Goal: Information Seeking & Learning: Learn about a topic

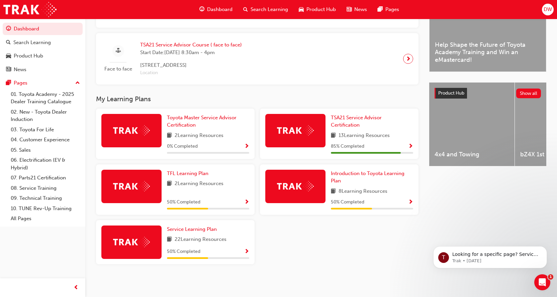
scroll to position [201, 0]
click at [192, 229] on span "Service Learning Plan" at bounding box center [192, 230] width 50 height 6
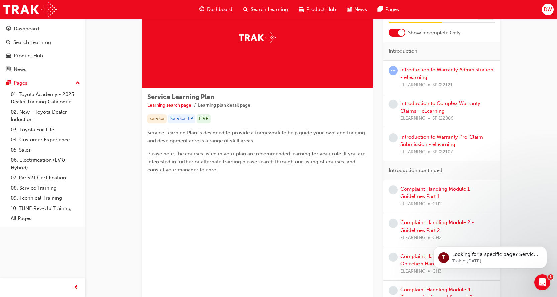
scroll to position [100, 0]
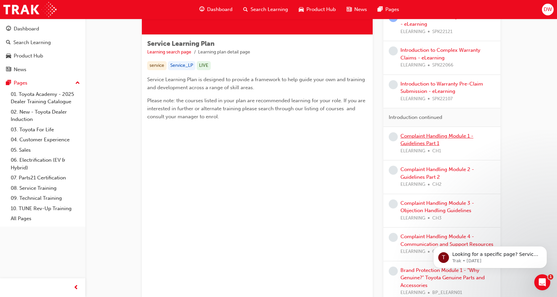
click at [439, 136] on link "Complaint Handling Module 1 - Guidelines Part 1" at bounding box center [437, 140] width 73 height 14
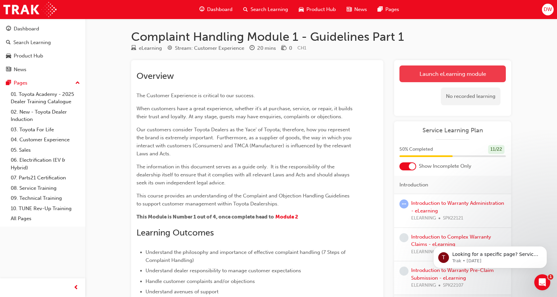
click at [457, 72] on link "Launch eLearning module" at bounding box center [453, 74] width 106 height 17
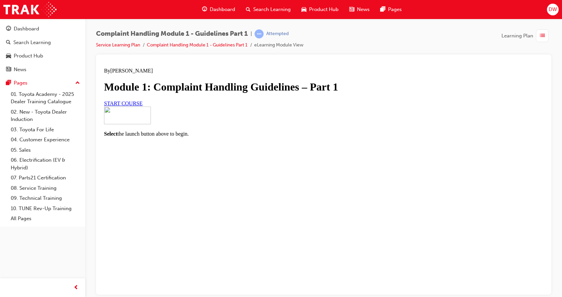
click at [143, 106] on span "START COURSE" at bounding box center [123, 103] width 38 height 6
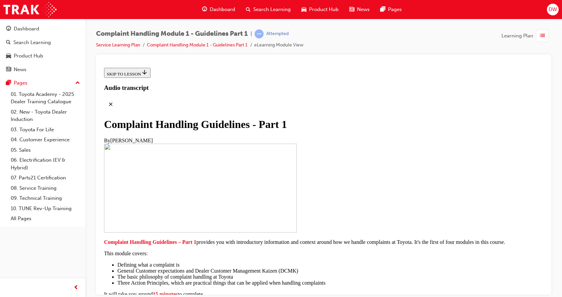
scroll to position [152, 0]
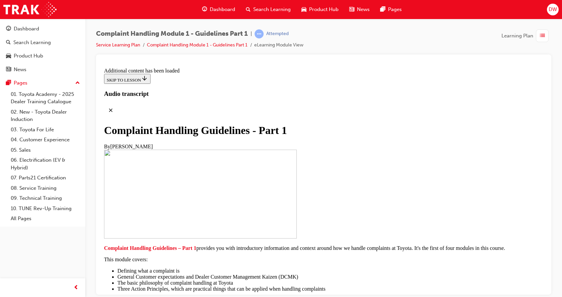
scroll to position [469, 0]
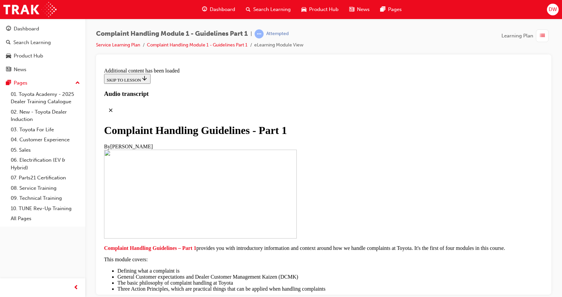
scroll to position [1601, 0]
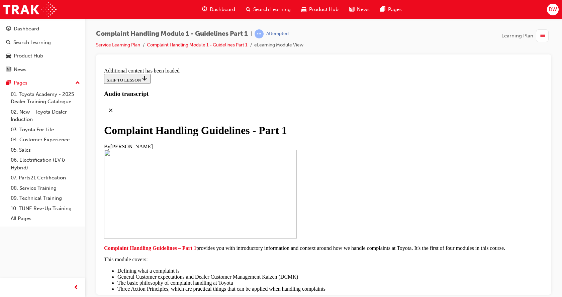
scroll to position [4055, 0]
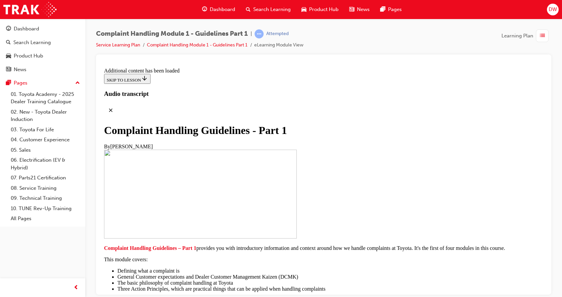
radio input "true"
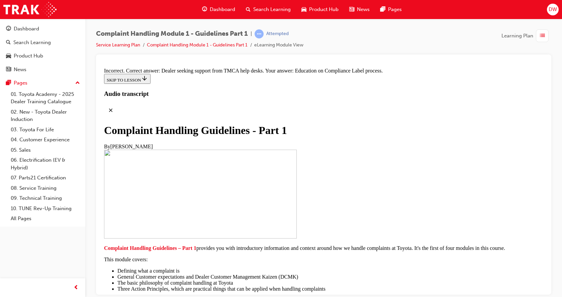
drag, startPoint x: 322, startPoint y: 265, endPoint x: 324, endPoint y: 256, distance: 9.3
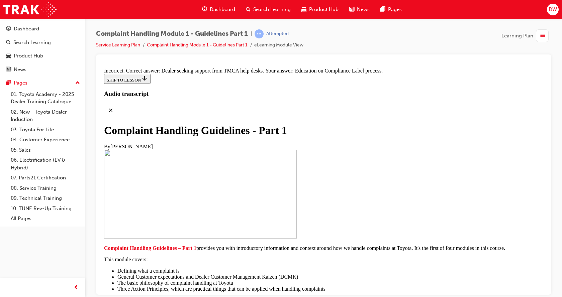
drag, startPoint x: 305, startPoint y: 106, endPoint x: 307, endPoint y: 132, distance: 25.5
radio input "true"
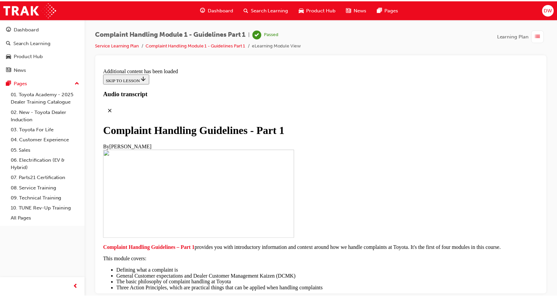
scroll to position [4907, 0]
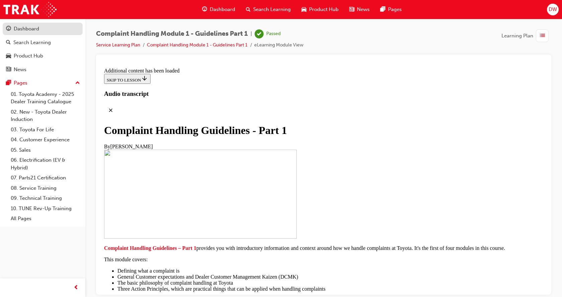
click at [37, 29] on div "Dashboard" at bounding box center [26, 29] width 25 height 8
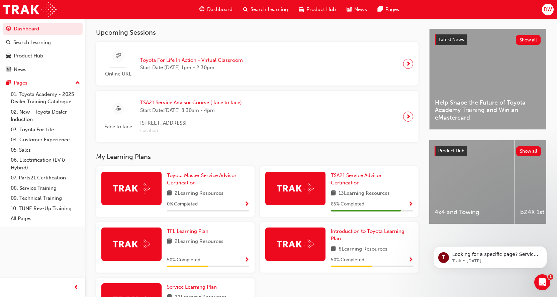
scroll to position [202, 0]
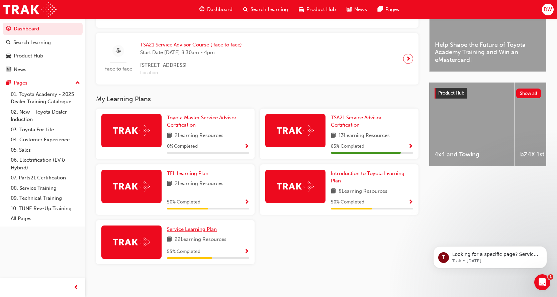
click at [184, 226] on link "Service Learning Plan" at bounding box center [193, 230] width 53 height 8
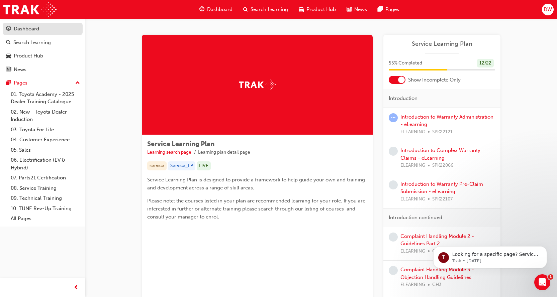
click at [40, 25] on div "Dashboard" at bounding box center [42, 29] width 73 height 8
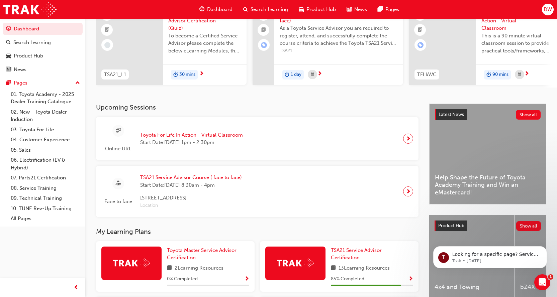
scroll to position [134, 0]
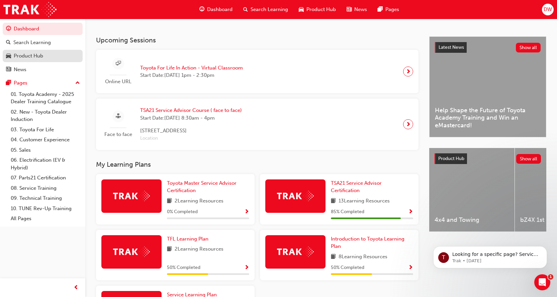
click at [39, 57] on div "Product Hub" at bounding box center [28, 56] width 29 height 8
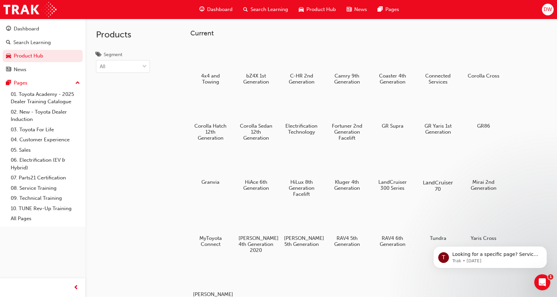
click at [434, 166] on div at bounding box center [437, 163] width 37 height 27
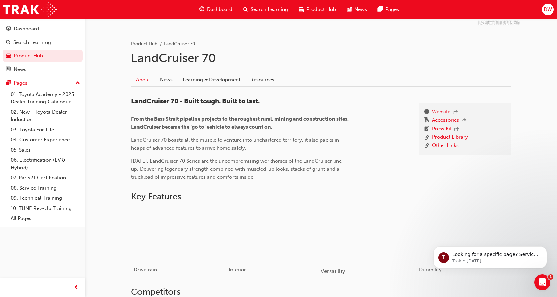
scroll to position [122, 0]
click at [219, 78] on link "Learning & Development" at bounding box center [212, 80] width 68 height 13
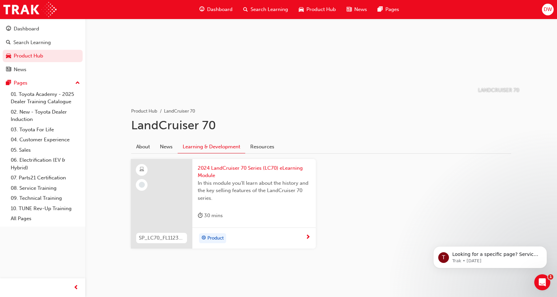
scroll to position [56, 0]
click at [268, 196] on span "In this module you'll learn about the history and the key selling features of t…" at bounding box center [254, 190] width 113 height 23
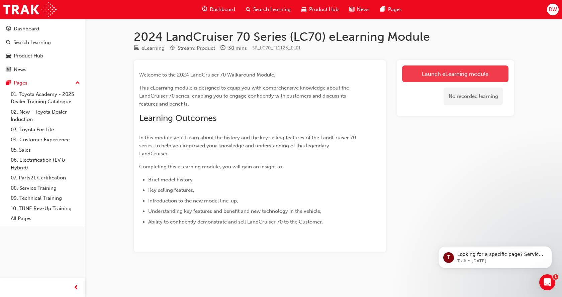
click at [450, 73] on link "Launch eLearning module" at bounding box center [455, 74] width 106 height 17
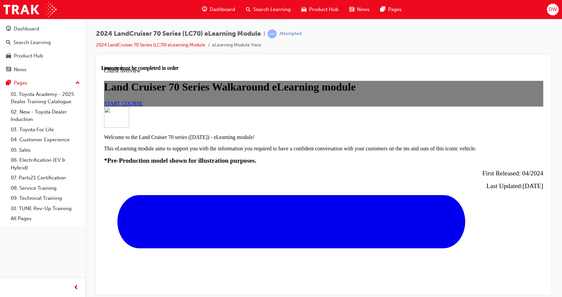
click at [143, 106] on link "START COURSE" at bounding box center [123, 103] width 38 height 6
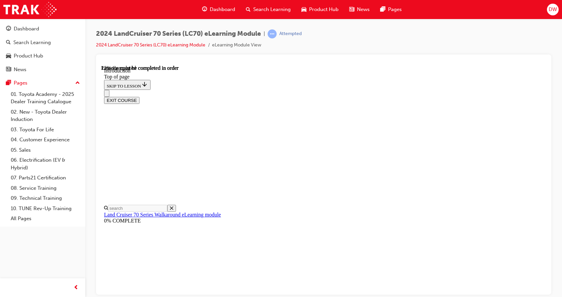
scroll to position [337, 0]
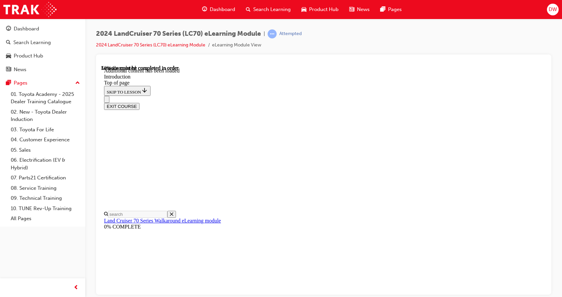
scroll to position [389, 0]
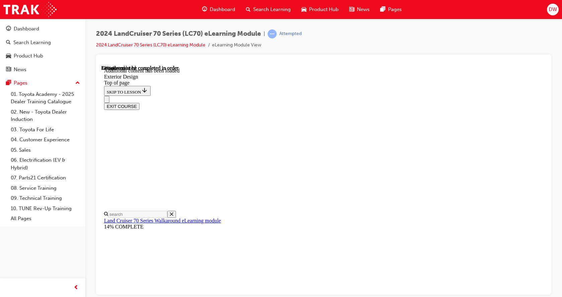
scroll to position [492, 0]
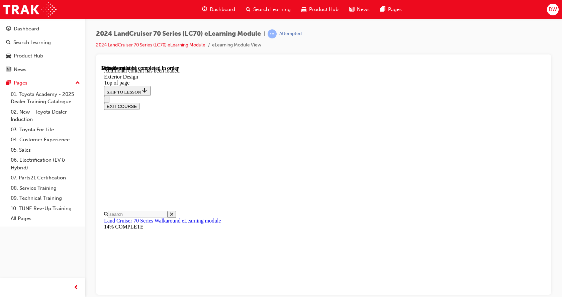
scroll to position [558, 0]
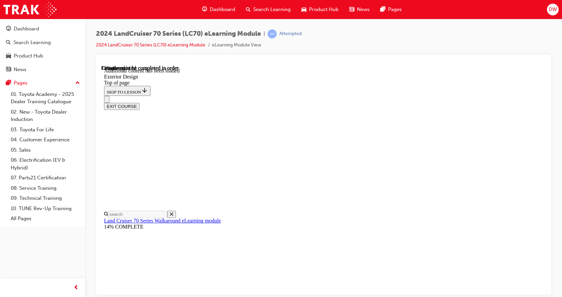
scroll to position [779, 0]
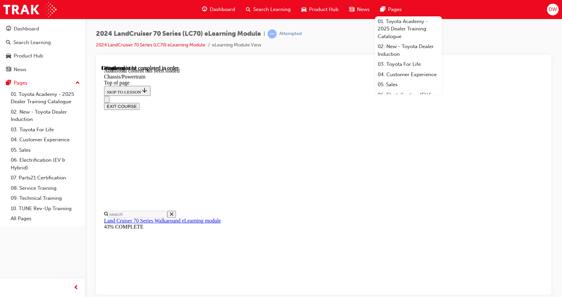
scroll to position [359, 0]
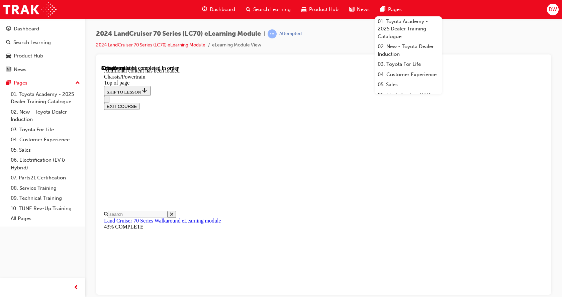
scroll to position [996, 0]
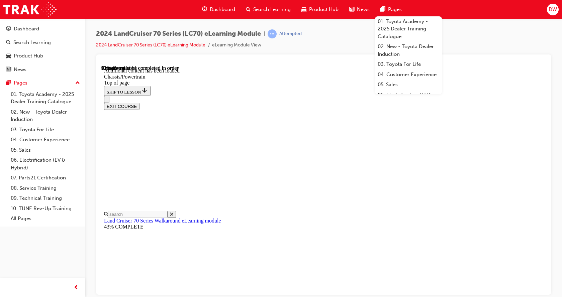
scroll to position [1284, 0]
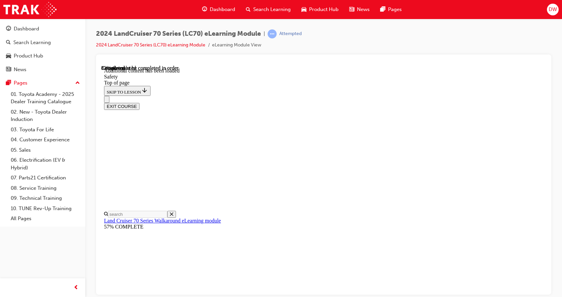
scroll to position [355, 0]
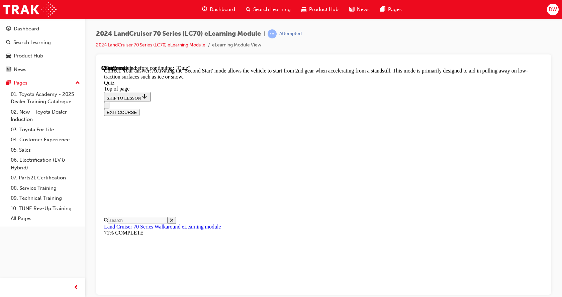
scroll to position [200, 0]
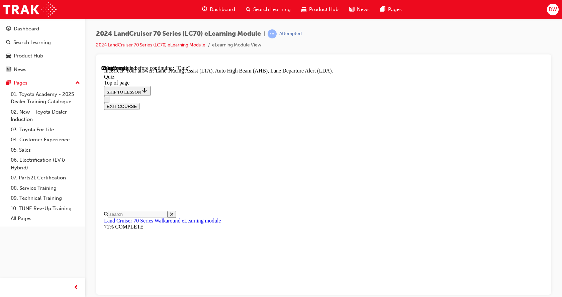
scroll to position [125, 0]
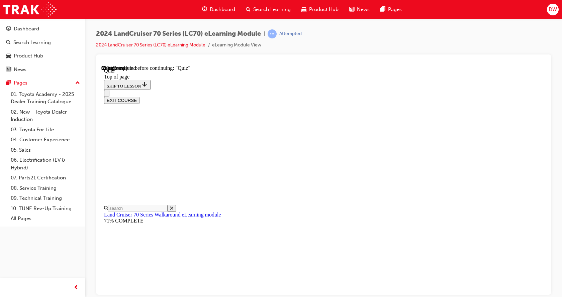
scroll to position [87, 0]
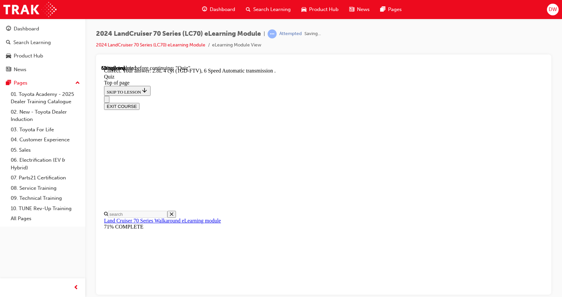
scroll to position [138, 0]
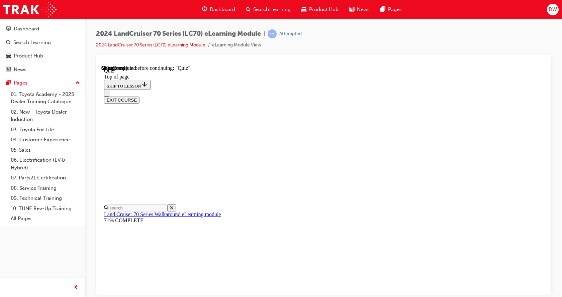
scroll to position [87, 0]
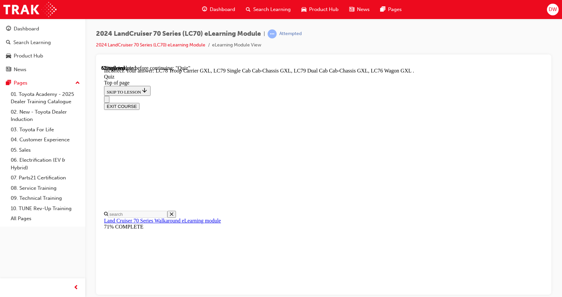
scroll to position [114, 0]
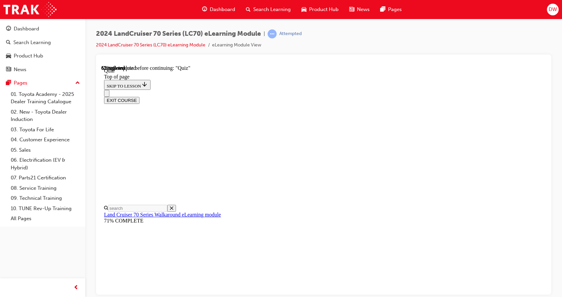
scroll to position [87, 0]
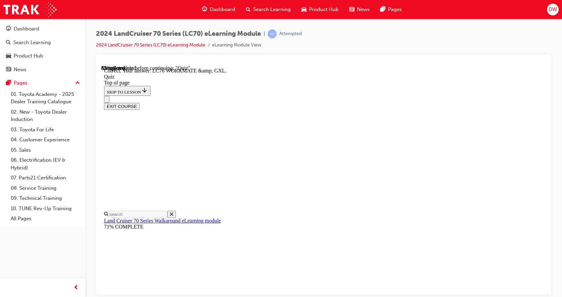
scroll to position [154, 0]
drag, startPoint x: 373, startPoint y: 274, endPoint x: 371, endPoint y: 264, distance: 10.4
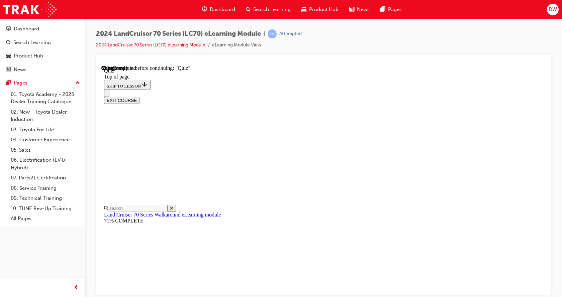
scroll to position [87, 0]
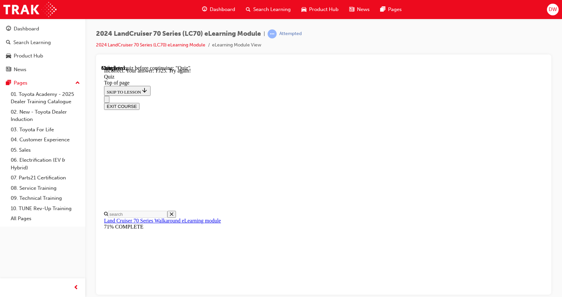
scroll to position [189, 0]
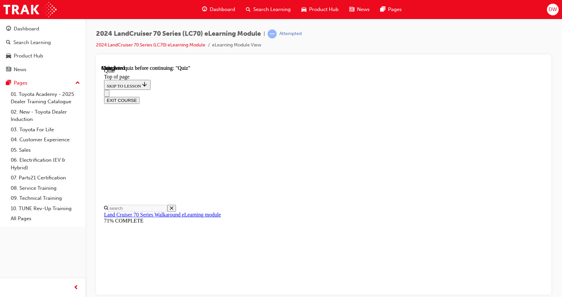
scroll to position [134, 0]
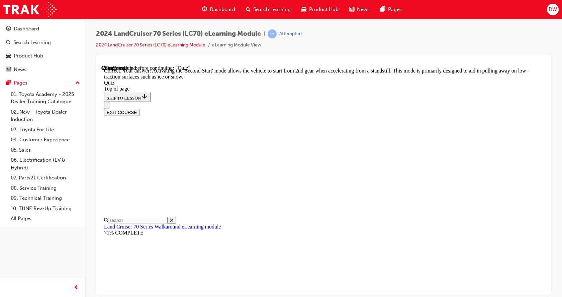
scroll to position [200, 0]
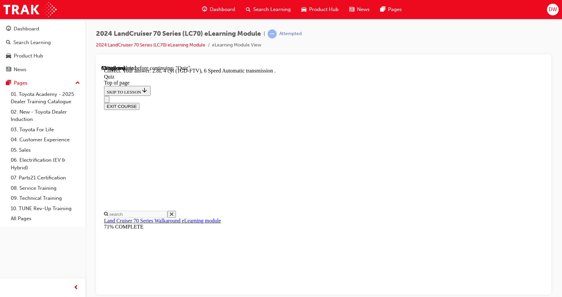
scroll to position [138, 0]
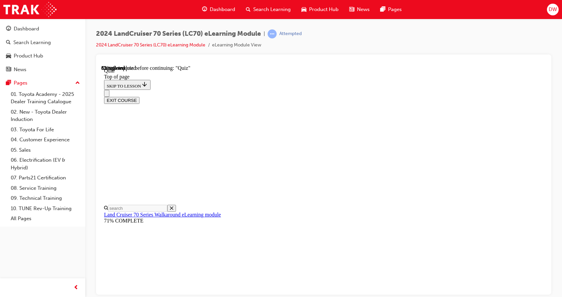
scroll to position [87, 0]
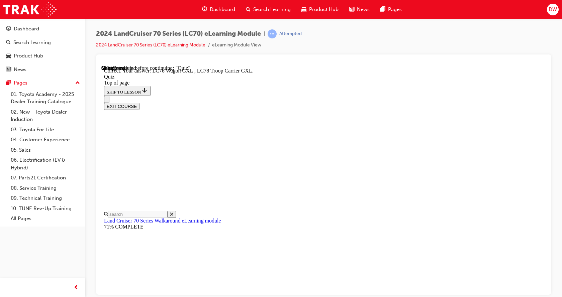
scroll to position [181, 0]
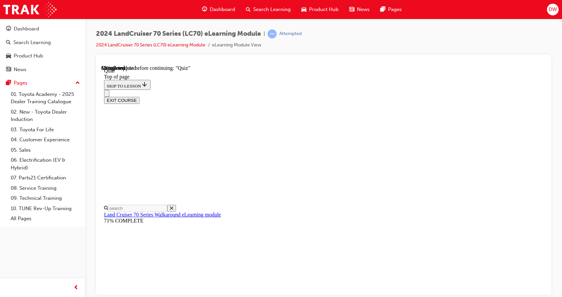
scroll to position [87, 0]
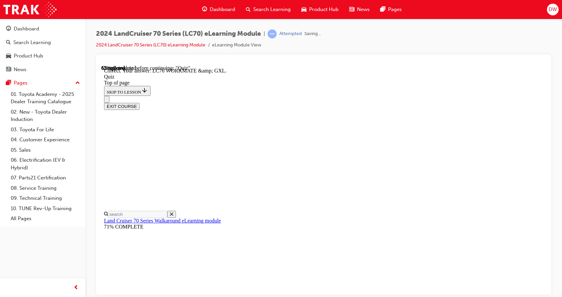
scroll to position [154, 0]
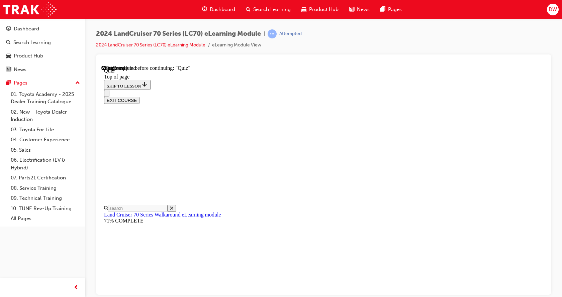
scroll to position [87, 0]
drag, startPoint x: 290, startPoint y: 176, endPoint x: 301, endPoint y: 198, distance: 25.0
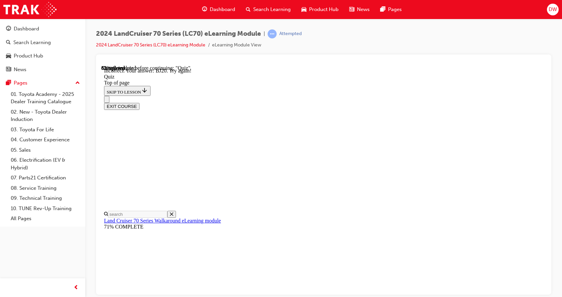
scroll to position [189, 0]
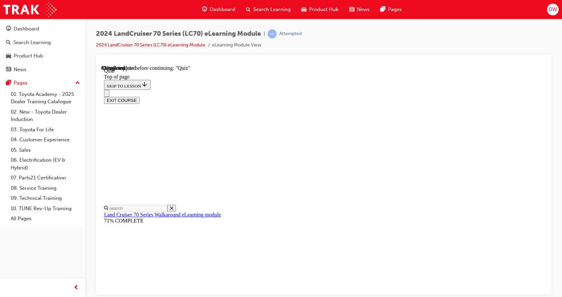
scroll to position [142, 0]
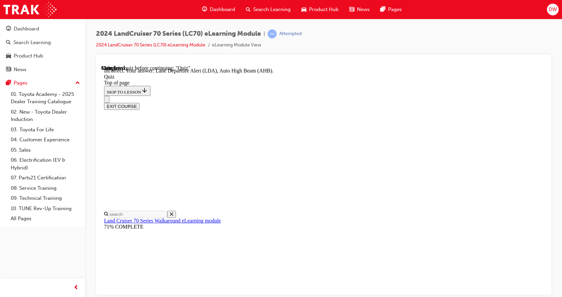
scroll to position [0, 0]
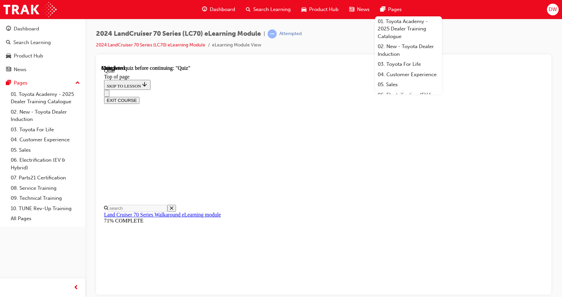
scroll to position [134, 0]
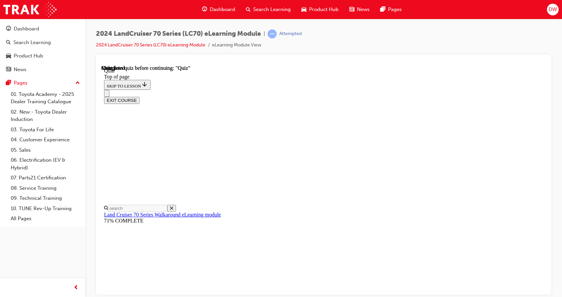
drag, startPoint x: 357, startPoint y: 151, endPoint x: 361, endPoint y: 165, distance: 14.1
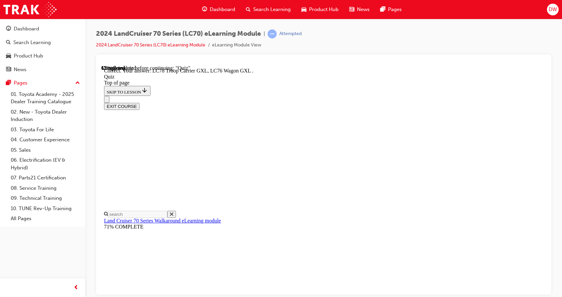
scroll to position [181, 0]
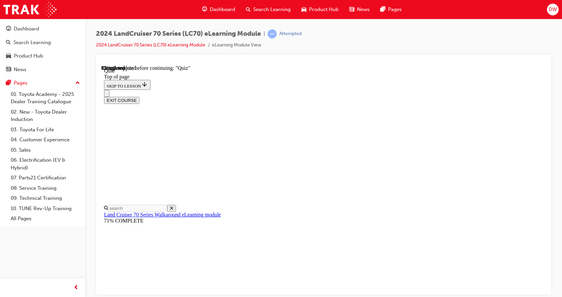
scroll to position [121, 0]
drag, startPoint x: 375, startPoint y: 125, endPoint x: 377, endPoint y: 138, distance: 12.5
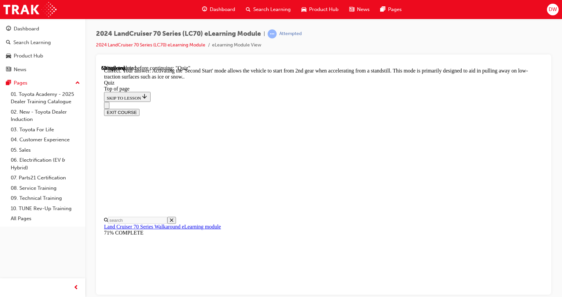
scroll to position [200, 0]
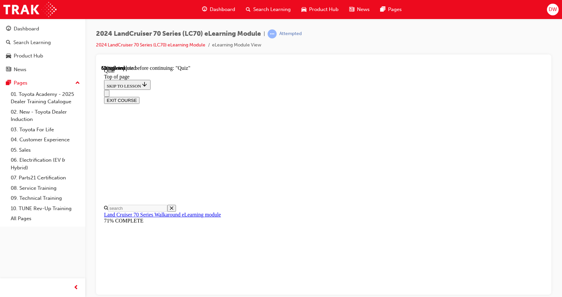
scroll to position [121, 0]
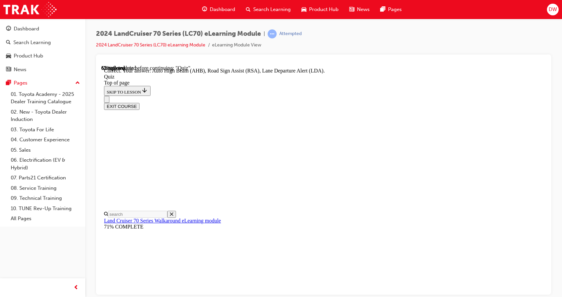
scroll to position [192, 0]
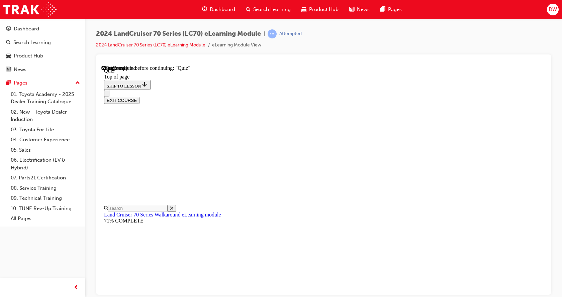
scroll to position [87, 0]
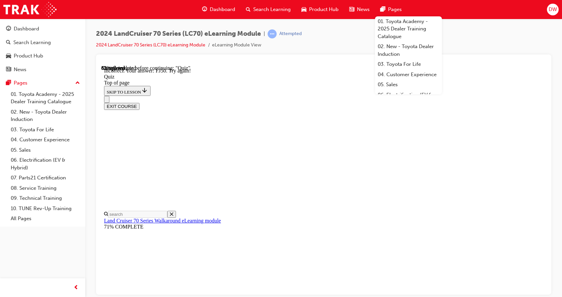
scroll to position [189, 0]
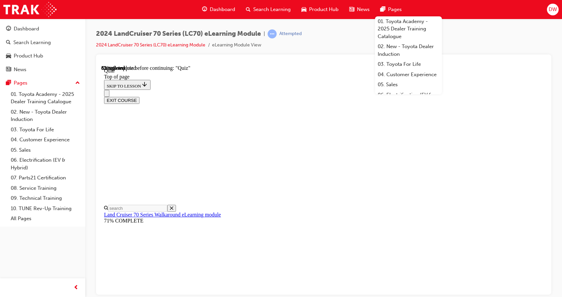
scroll to position [87, 0]
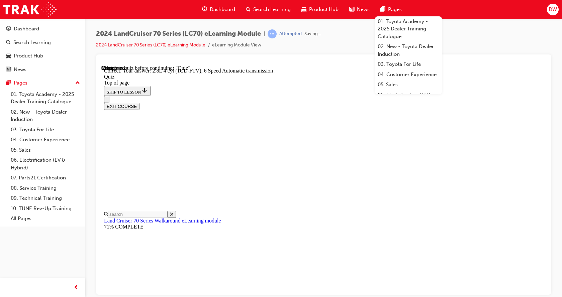
scroll to position [138, 0]
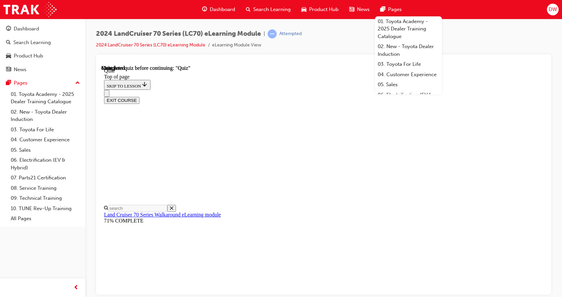
scroll to position [134, 0]
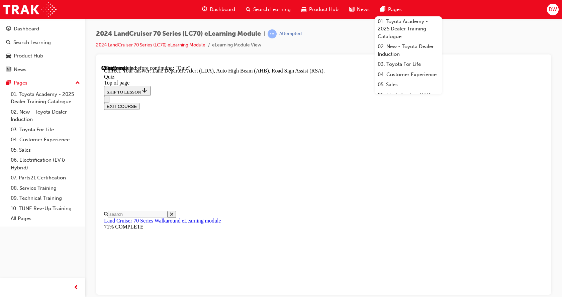
scroll to position [192, 0]
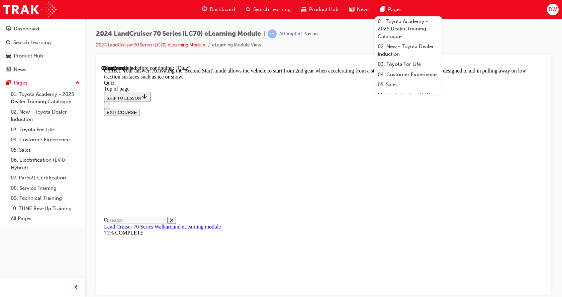
scroll to position [200, 0]
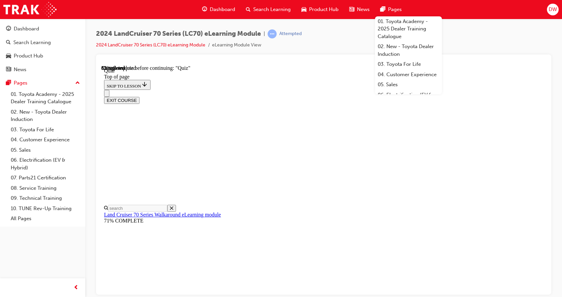
scroll to position [87, 0]
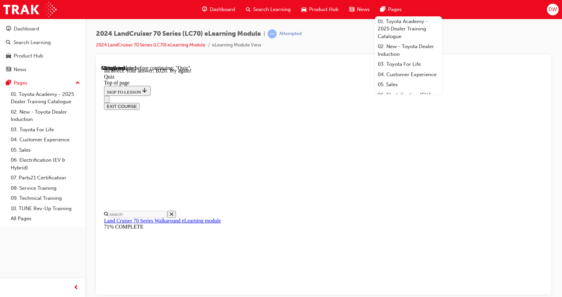
scroll to position [189, 0]
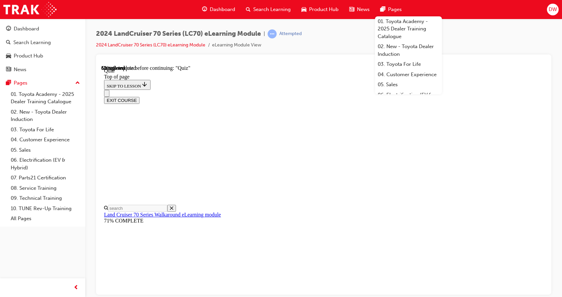
scroll to position [87, 0]
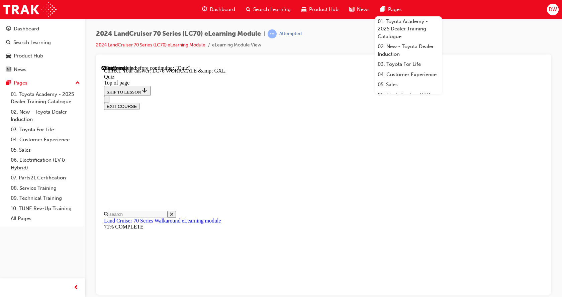
scroll to position [154, 0]
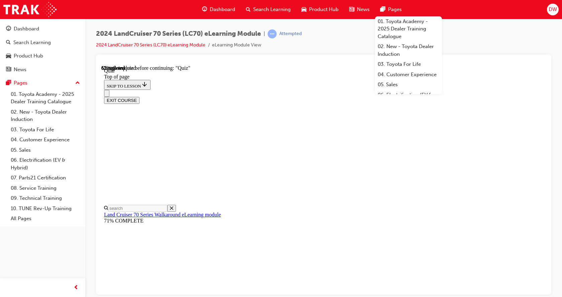
scroll to position [117, 0]
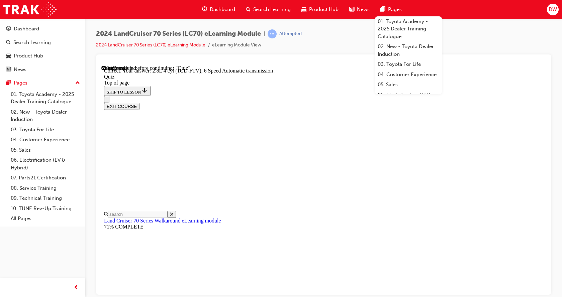
scroll to position [138, 0]
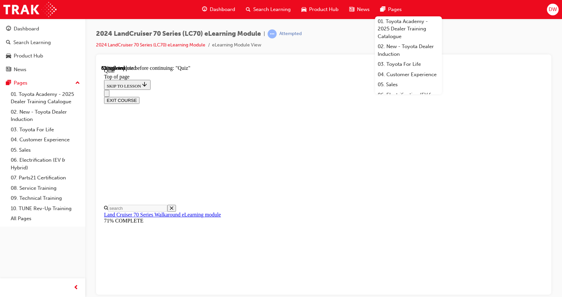
scroll to position [54, 0]
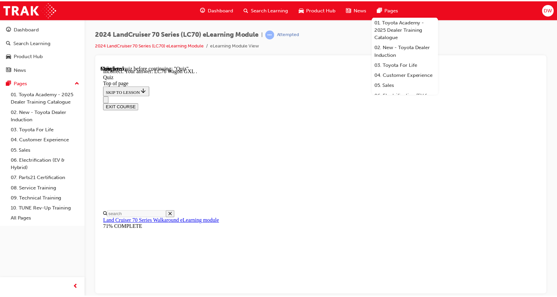
scroll to position [80, 0]
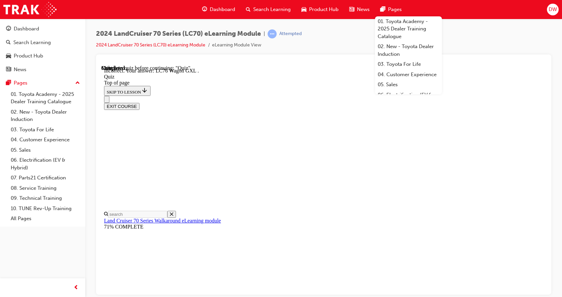
click at [207, 12] on div "Dashboard" at bounding box center [219, 10] width 44 height 14
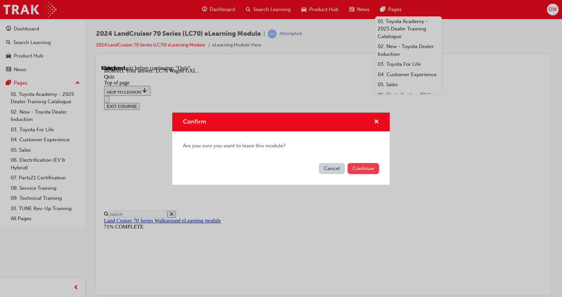
click at [364, 173] on button "Continue" at bounding box center [363, 168] width 31 height 11
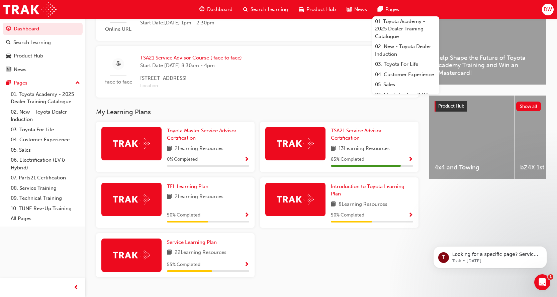
scroll to position [202, 0]
